Goal: Information Seeking & Learning: Check status

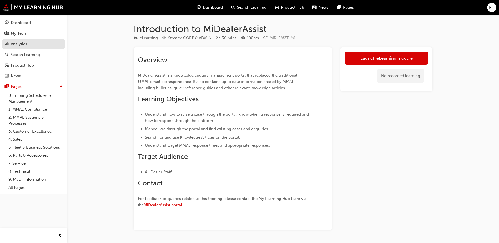
click at [21, 44] on div "Analytics" at bounding box center [19, 44] width 16 height 6
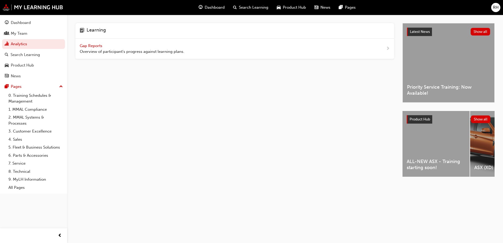
click at [82, 46] on span "Gap Reports" at bounding box center [92, 45] width 24 height 5
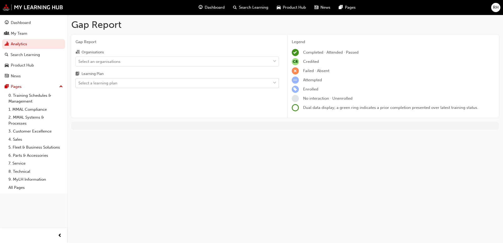
click at [161, 82] on div "Select a learning plan" at bounding box center [173, 83] width 195 height 9
click at [79, 82] on input "Learning Plan Select a learning plan" at bounding box center [78, 83] width 1 height 4
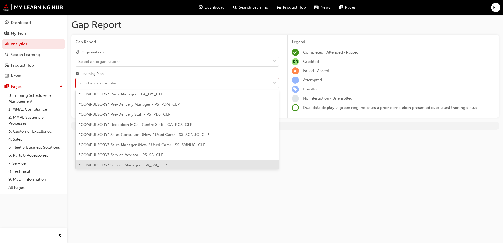
scroll to position [158, 0]
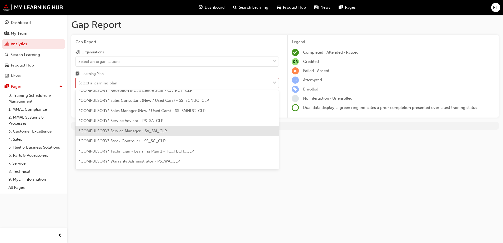
click at [140, 131] on span "*COMPULSORY* Service Manager - SV_SM_CLP" at bounding box center [123, 131] width 88 height 5
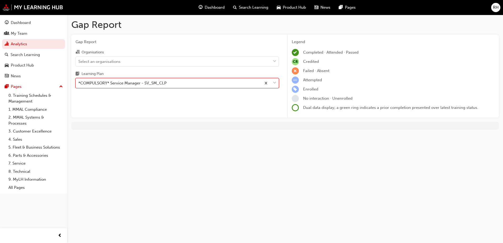
click at [256, 102] on div "Gap Report Organisations Select an organisations Learning Plan option *COMPULSO…" at bounding box center [177, 76] width 212 height 83
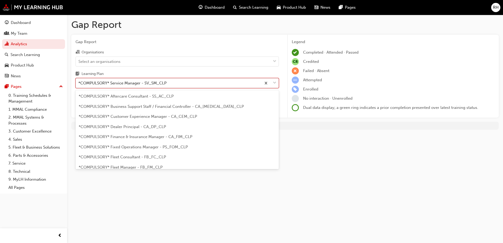
click at [277, 81] on div at bounding box center [269, 82] width 17 height 9
click at [79, 81] on input "Learning Plan option *COMPULSORY* Service Manager - SV_SM_CLP, selected. option…" at bounding box center [78, 83] width 1 height 4
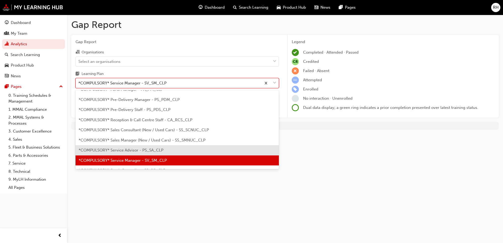
click at [169, 150] on div "*COMPULSORY* Service Advisor - PS_SA_CLP" at bounding box center [177, 150] width 203 height 10
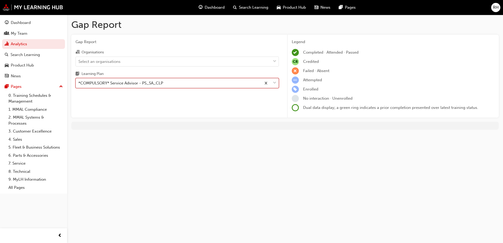
click at [275, 82] on span "down-icon" at bounding box center [275, 83] width 4 height 7
click at [79, 82] on input "Learning Plan option *COMPULSORY* Service Advisor - PS_SA_CLP, selected. 0 resu…" at bounding box center [78, 83] width 1 height 4
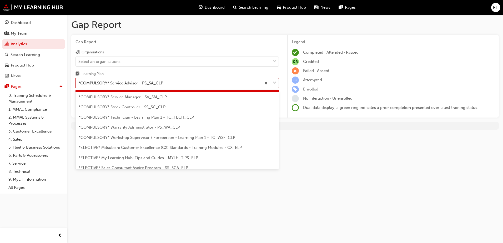
scroll to position [179, 0]
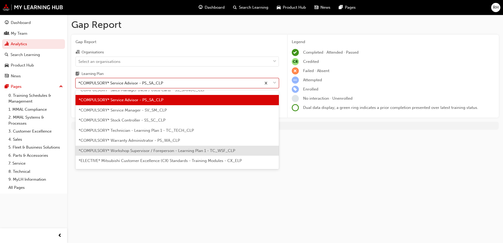
click at [155, 152] on span "*COMPULSORY* Workshop Supervisor / Foreperson - Learning Plan 1 - TC_WSF_CLP" at bounding box center [157, 150] width 157 height 5
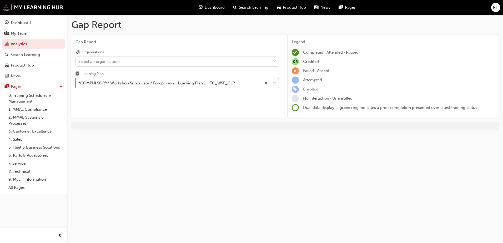
click at [190, 64] on div "Select an organisations" at bounding box center [173, 61] width 195 height 9
click at [79, 63] on input "Organisations Select an organisations" at bounding box center [78, 61] width 1 height 4
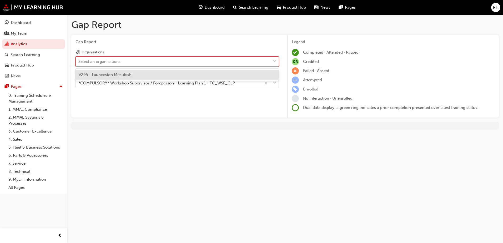
click at [113, 74] on span "V295 - Launceston Mitsubishi" at bounding box center [106, 74] width 54 height 5
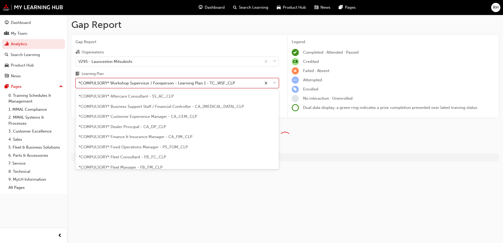
click at [137, 84] on div "*COMPULSORY* Workshop Supervisor / Foreperson - Learning Plan 1 - TC_WSF_CLP" at bounding box center [156, 83] width 157 height 6
click at [79, 84] on input "Learning Plan option *COMPULSORY* Workshop Supervisor / Foreperson - Learning P…" at bounding box center [78, 83] width 1 height 4
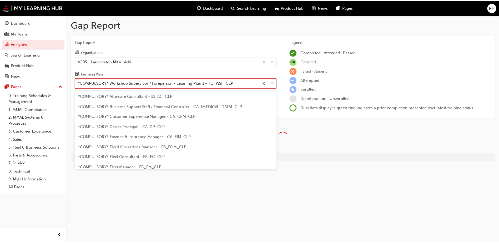
scroll to position [169, 0]
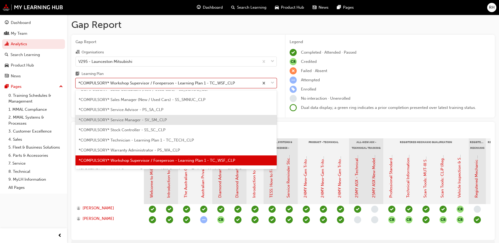
click at [134, 120] on span "*COMPULSORY* Service Manager - SV_SM_CLP" at bounding box center [123, 120] width 88 height 5
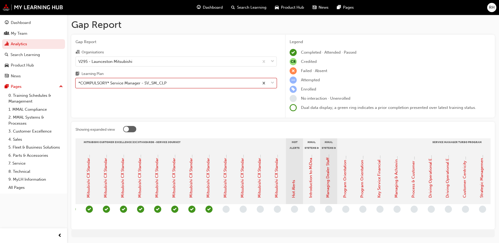
scroll to position [0, 284]
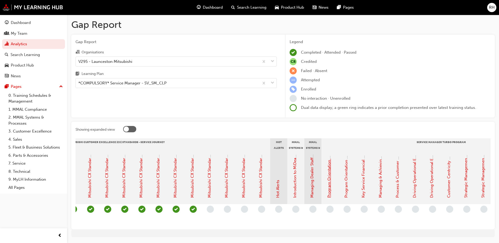
click at [329, 188] on link "Program Orientation - Face to Face Instructor Led Session (Service Manager Turb…" at bounding box center [329, 113] width 5 height 169
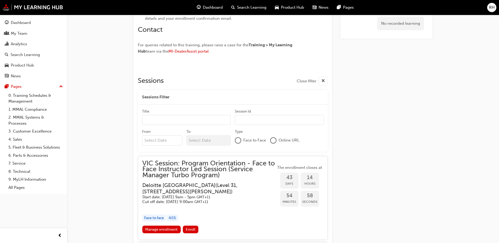
scroll to position [376, 0]
